Goal: Information Seeking & Learning: Learn about a topic

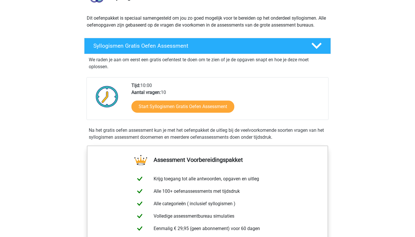
scroll to position [59, 0]
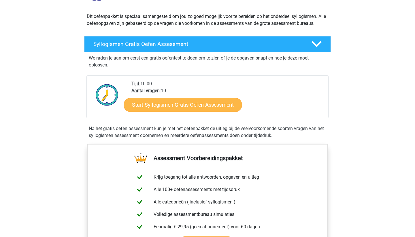
click at [187, 103] on link "Start Syllogismen Gratis Oefen Assessment" at bounding box center [183, 105] width 119 height 14
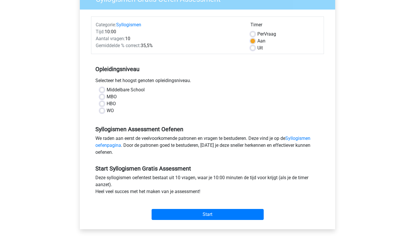
scroll to position [72, 0]
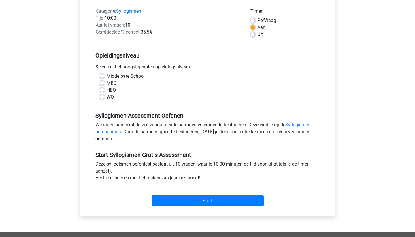
click at [105, 95] on div "WO" at bounding box center [208, 96] width 216 height 7
click at [107, 95] on label "WO" at bounding box center [110, 96] width 7 height 7
click at [103, 95] on input "WO" at bounding box center [102, 96] width 5 height 6
radio input "true"
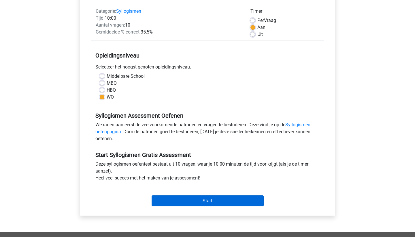
click at [201, 200] on input "Start" at bounding box center [208, 200] width 112 height 11
